Goal: Task Accomplishment & Management: Complete application form

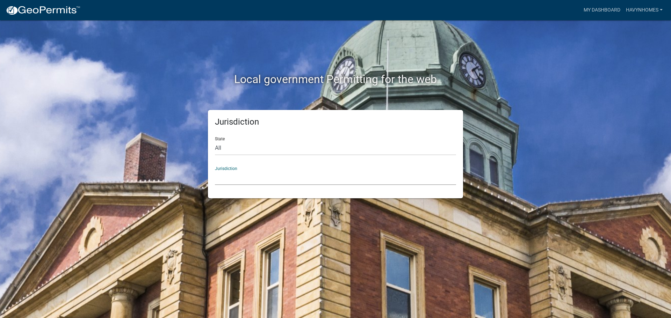
click at [242, 178] on select "[GEOGRAPHIC_DATA], [US_STATE] [GEOGRAPHIC_DATA], [US_STATE][PERSON_NAME][GEOGRA…" at bounding box center [335, 178] width 241 height 14
click at [243, 177] on select "[GEOGRAPHIC_DATA], [US_STATE] [GEOGRAPHIC_DATA], [US_STATE][PERSON_NAME][GEOGRA…" at bounding box center [335, 178] width 241 height 14
click at [238, 152] on select "All [US_STATE] [US_STATE] [US_STATE] [US_STATE] [US_STATE] [US_STATE] [US_STATE…" at bounding box center [335, 148] width 241 height 14
select select "[US_STATE]"
click at [215, 141] on select "All [US_STATE] [US_STATE] [US_STATE] [US_STATE] [US_STATE] [US_STATE] [US_STATE…" at bounding box center [335, 148] width 241 height 14
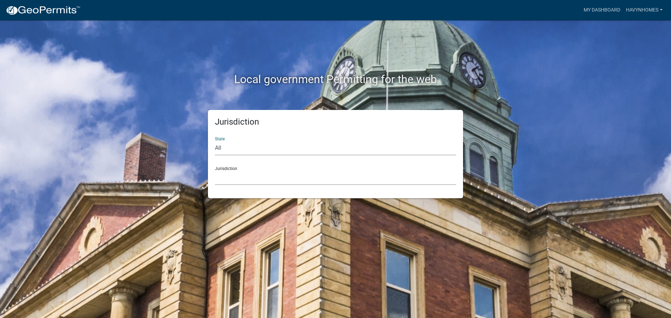
click at [246, 177] on select "City of [GEOGRAPHIC_DATA], [US_STATE] City of [GEOGRAPHIC_DATA], [US_STATE] Cit…" at bounding box center [335, 178] width 241 height 14
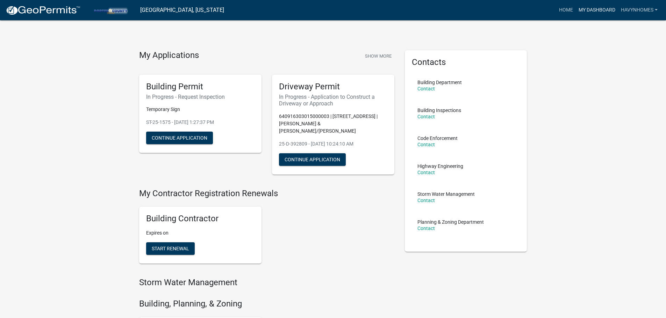
click at [589, 13] on link "My Dashboard" at bounding box center [597, 9] width 42 height 13
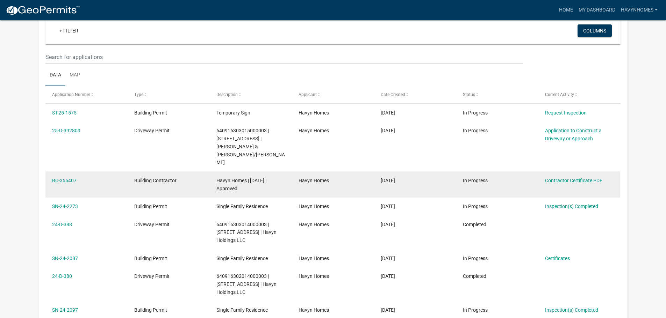
scroll to position [70, 0]
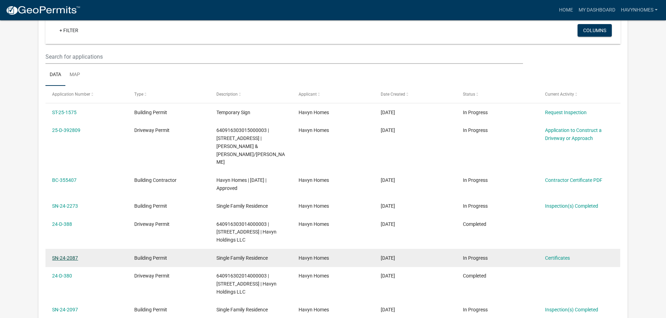
click at [76, 256] on link "SN-24-2087" at bounding box center [65, 259] width 26 height 6
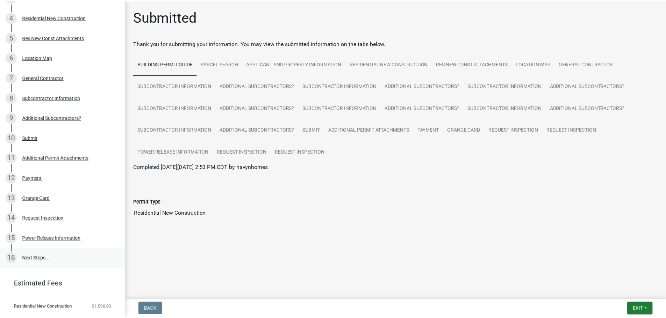
scroll to position [146, 0]
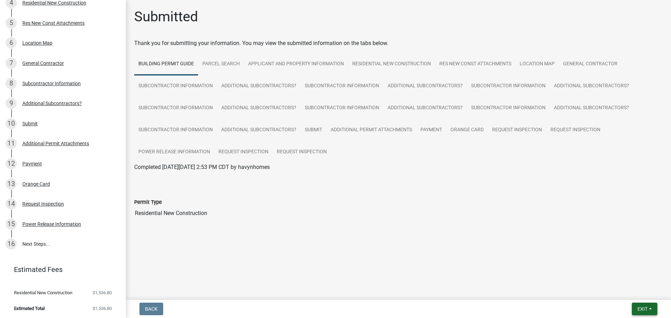
click at [643, 310] on span "Exit" at bounding box center [643, 310] width 10 height 6
click at [639, 295] on button "Save & Exit" at bounding box center [630, 291] width 56 height 17
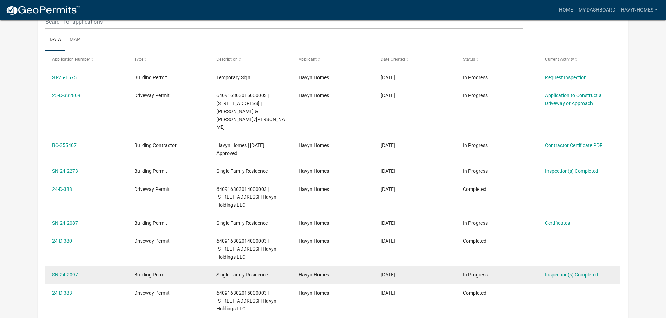
scroll to position [93, 0]
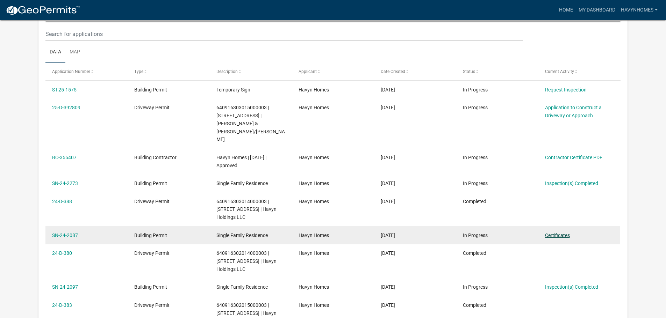
click at [560, 233] on link "Certificates" at bounding box center [557, 236] width 25 height 6
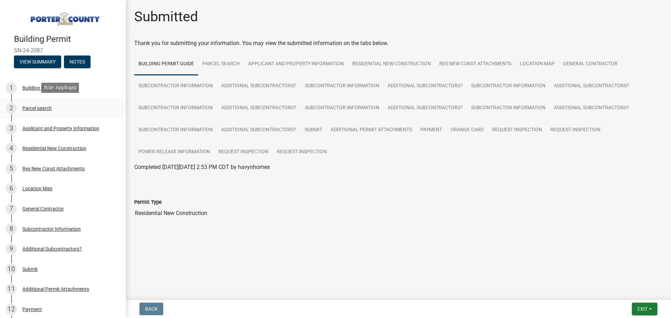
click at [53, 110] on div "2 Parcel search" at bounding box center [60, 108] width 109 height 11
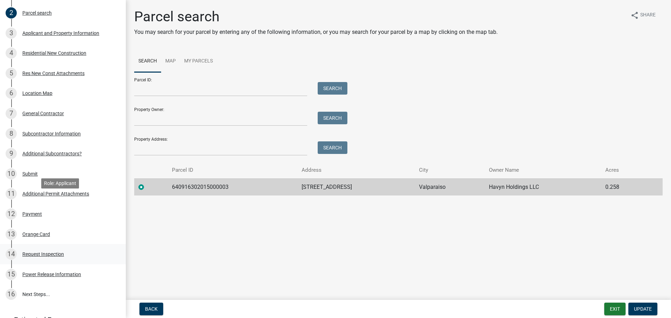
scroll to position [146, 0]
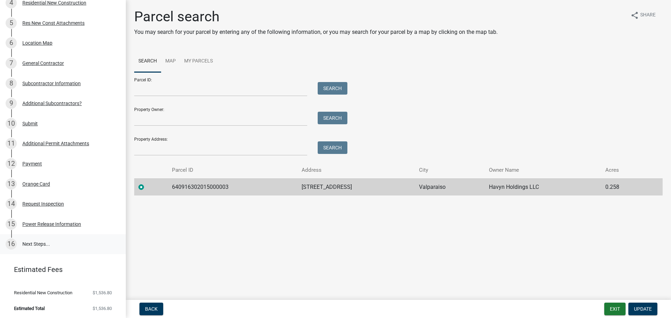
click at [69, 243] on link "16 Next Steps..." at bounding box center [63, 245] width 126 height 20
click at [75, 243] on link "16 Next Steps..." at bounding box center [63, 245] width 126 height 20
click at [80, 229] on link "15 Power Release Information" at bounding box center [63, 224] width 126 height 20
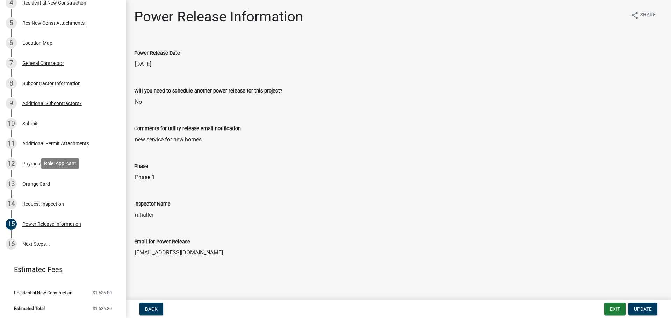
click at [75, 188] on div "13 Orange Card" at bounding box center [60, 184] width 109 height 11
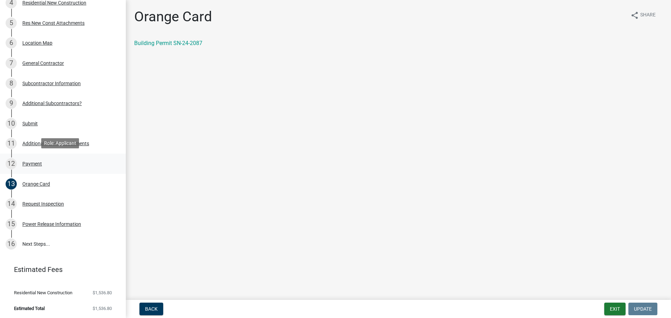
click at [90, 164] on div "12 Payment" at bounding box center [60, 163] width 109 height 11
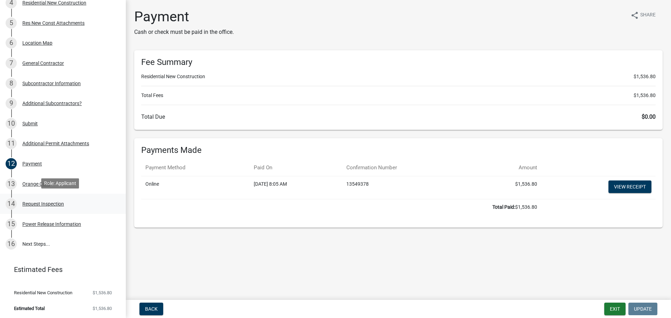
click at [75, 199] on div "14 Request Inspection" at bounding box center [60, 204] width 109 height 11
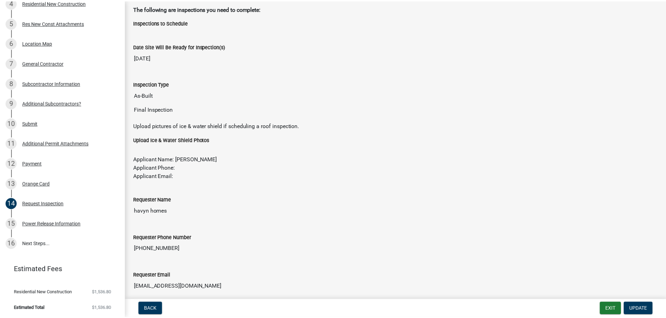
scroll to position [0, 0]
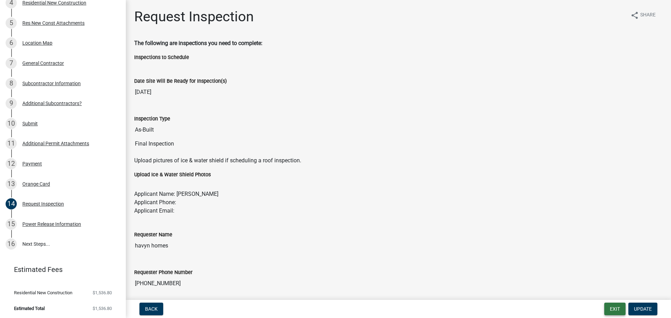
click at [613, 310] on button "Exit" at bounding box center [614, 309] width 21 height 13
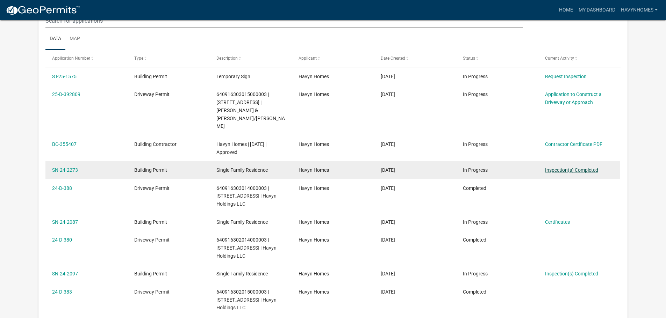
scroll to position [140, 0]
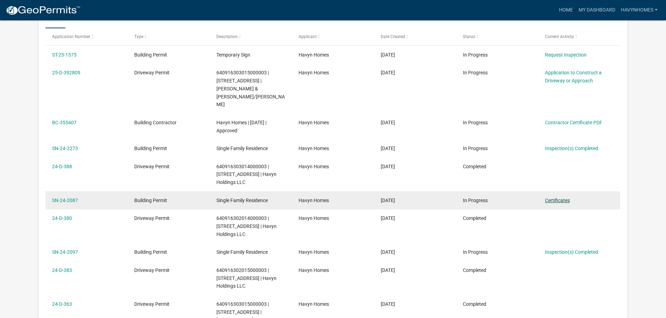
click at [568, 198] on link "Certificates" at bounding box center [557, 201] width 25 height 6
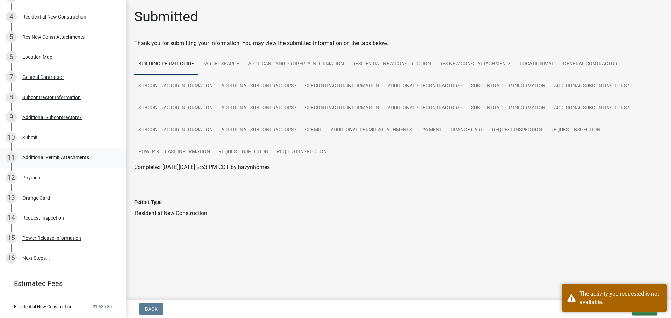
scroll to position [146, 0]
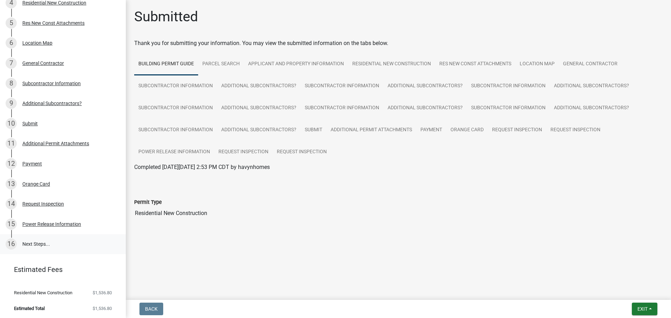
click at [70, 243] on link "16 Next Steps..." at bounding box center [63, 245] width 126 height 20
click at [88, 209] on div "14 Request Inspection" at bounding box center [60, 204] width 109 height 11
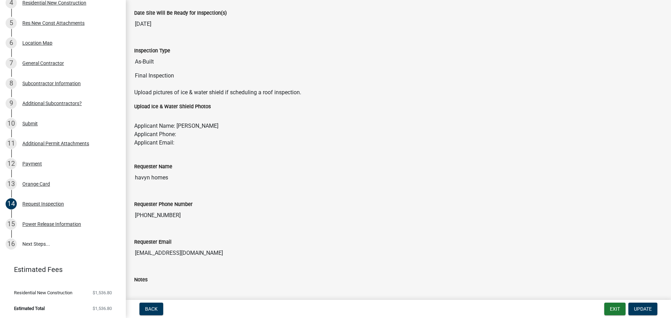
scroll to position [152, 0]
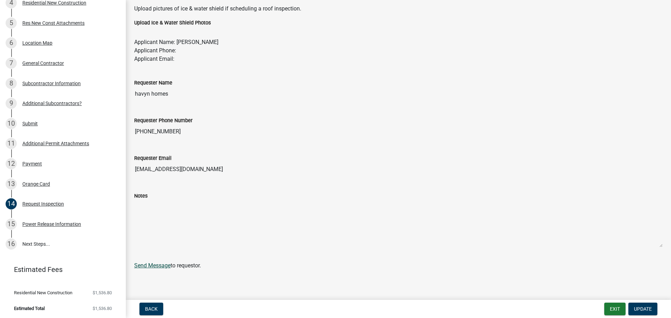
click at [154, 267] on link "Send Message" at bounding box center [152, 265] width 36 height 7
